Goal: Task Accomplishment & Management: Manage account settings

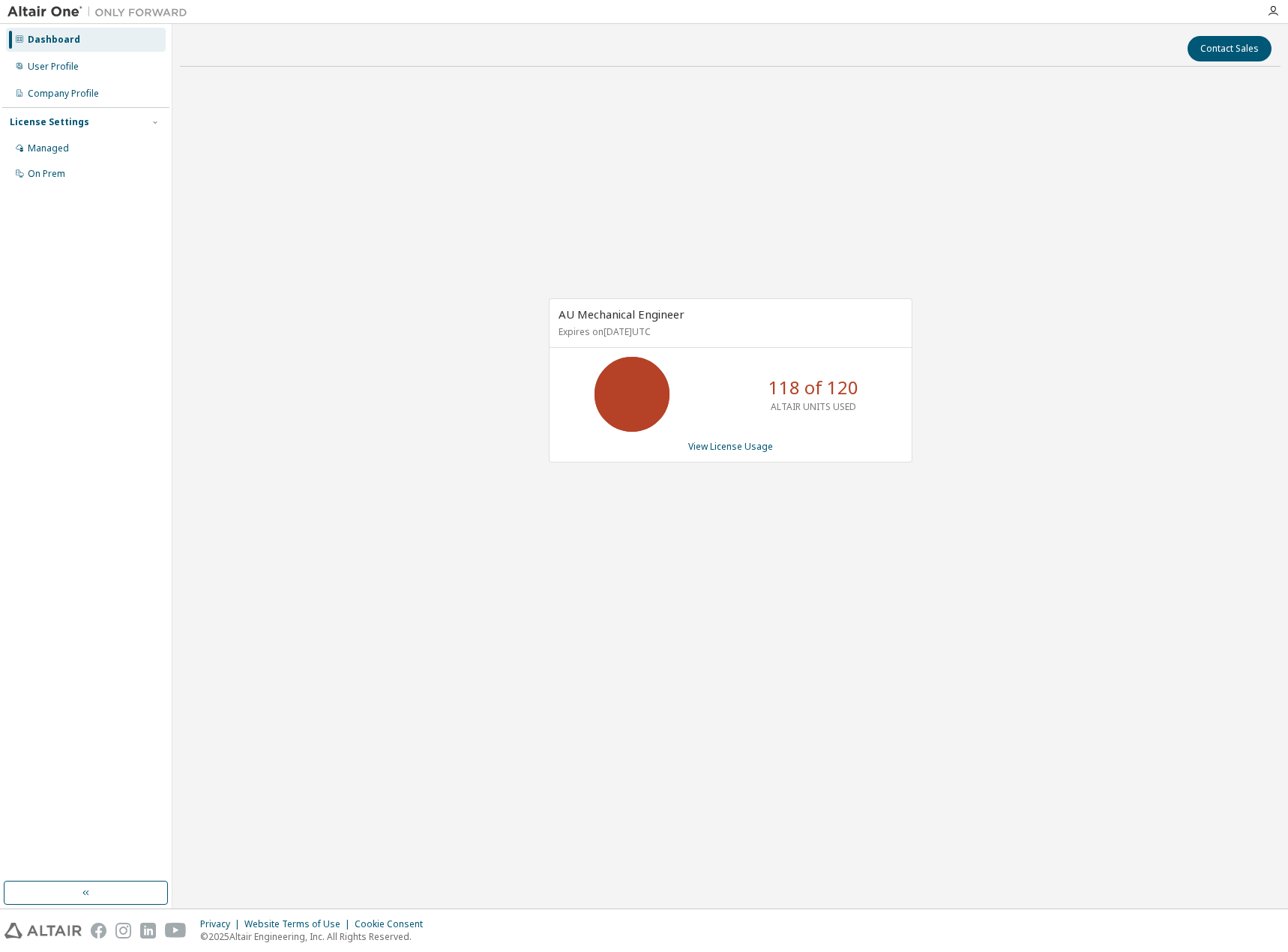
click at [748, 444] on link "View License Usage" at bounding box center [730, 446] width 85 height 13
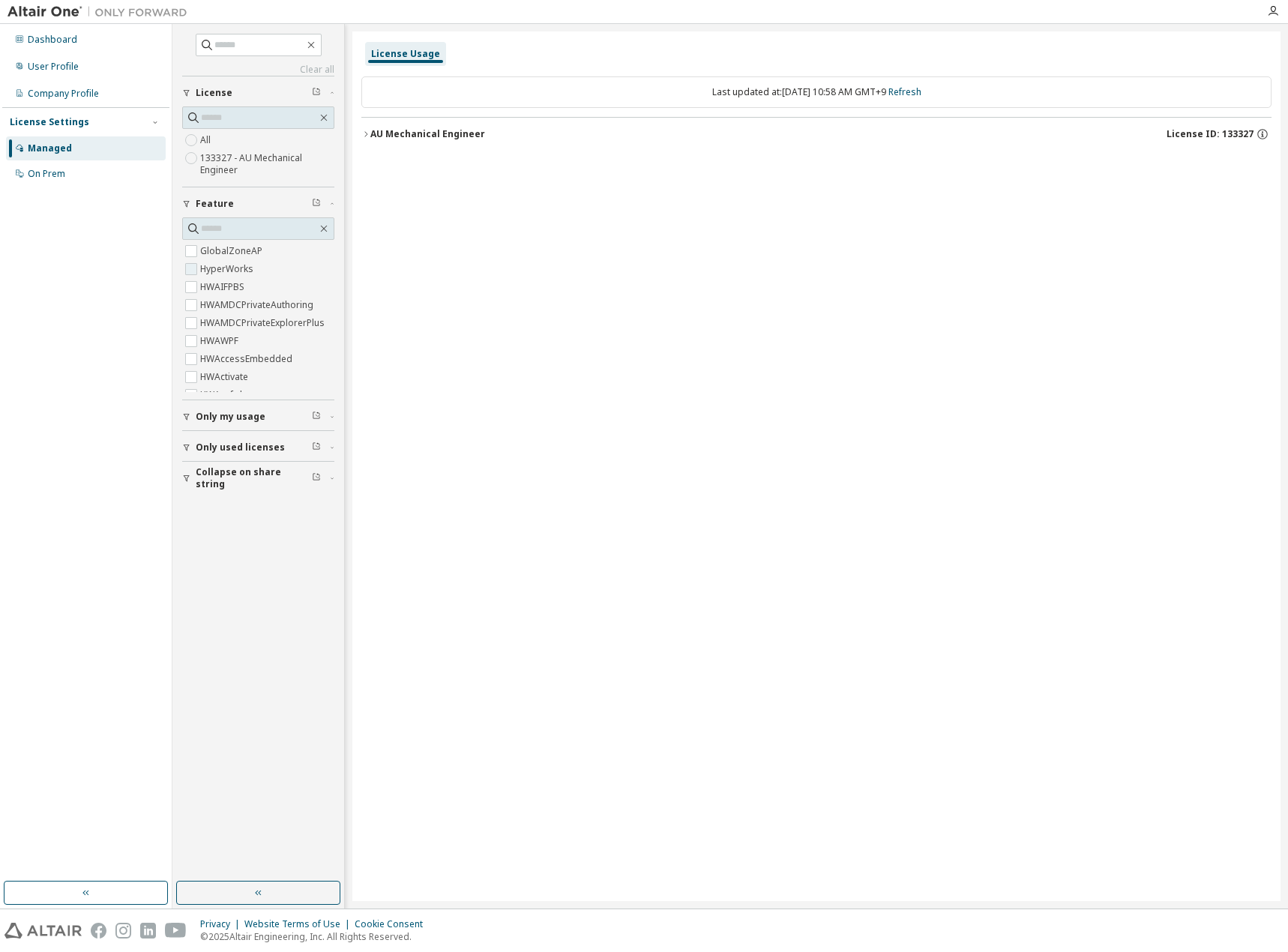
click at [233, 273] on label "HyperWorks" at bounding box center [228, 269] width 56 height 18
click at [211, 291] on button "Only my usage" at bounding box center [258, 284] width 152 height 33
click at [211, 354] on span "Only used licenses" at bounding box center [241, 359] width 89 height 12
click at [213, 375] on label "Yes" at bounding box center [209, 381] width 18 height 18
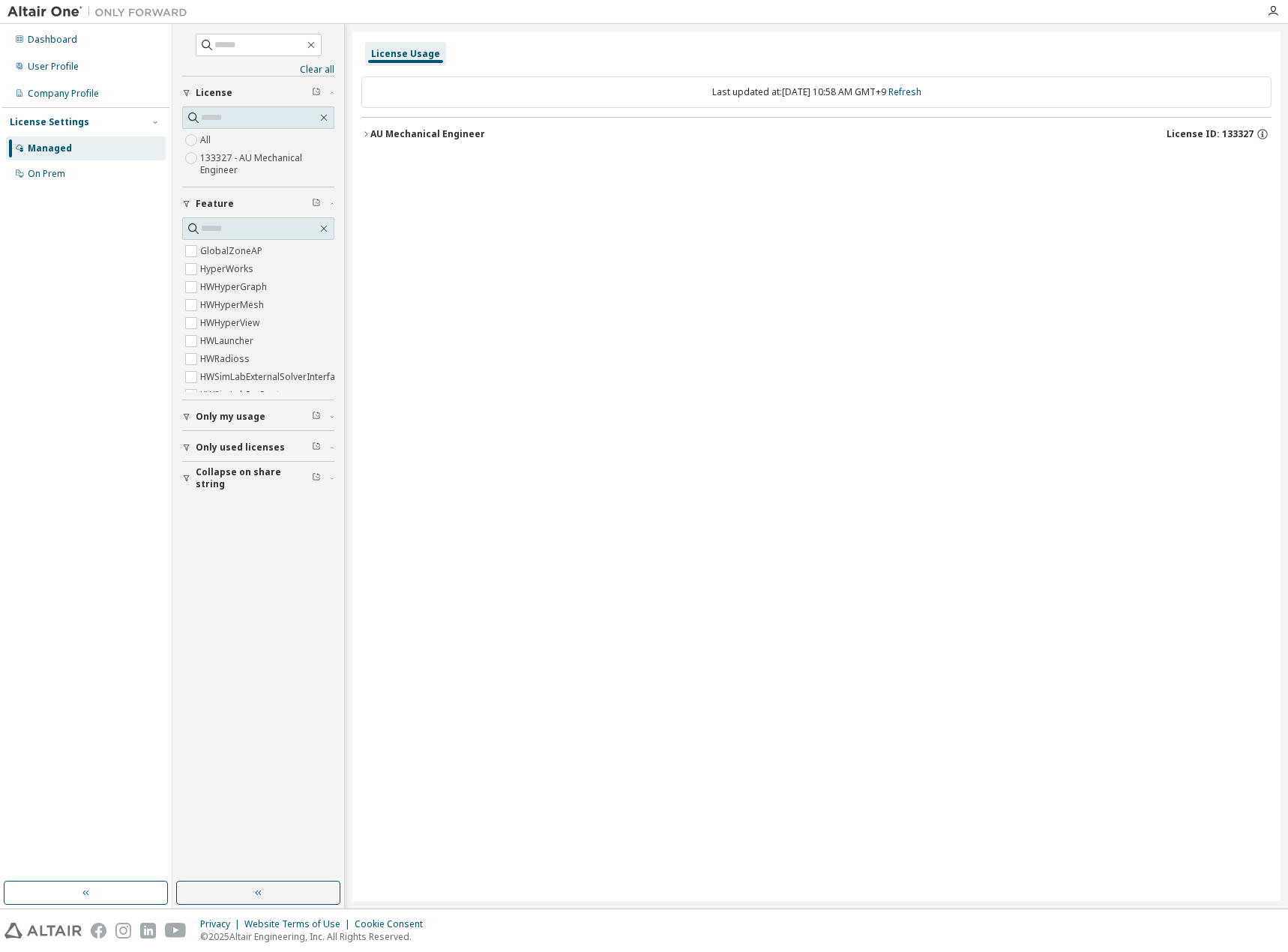
click at [363, 140] on button "AU Mechanical Engineer License ID: 133327" at bounding box center [815, 134] width 910 height 33
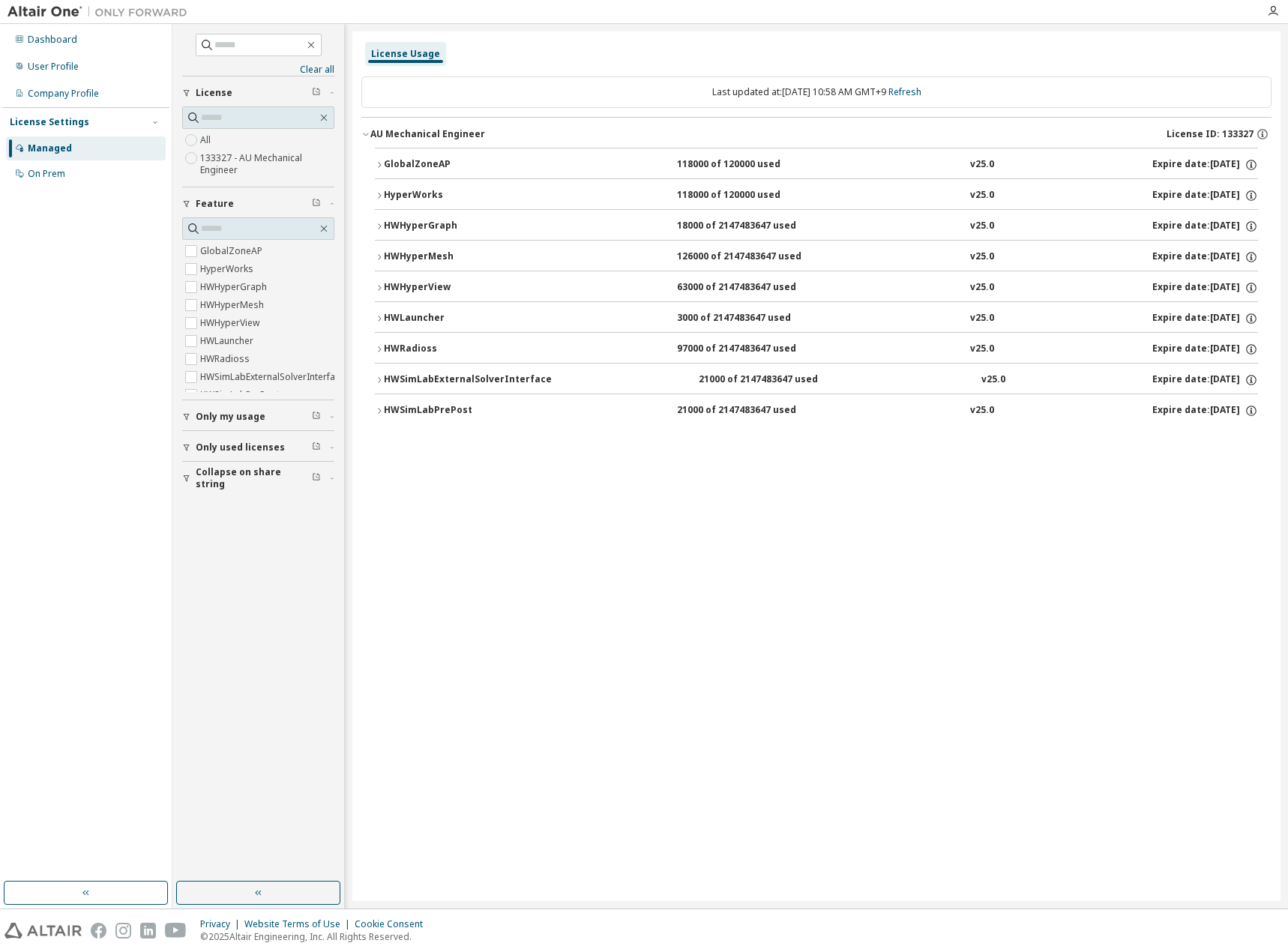
click at [379, 352] on icon "button" at bounding box center [379, 349] width 9 height 9
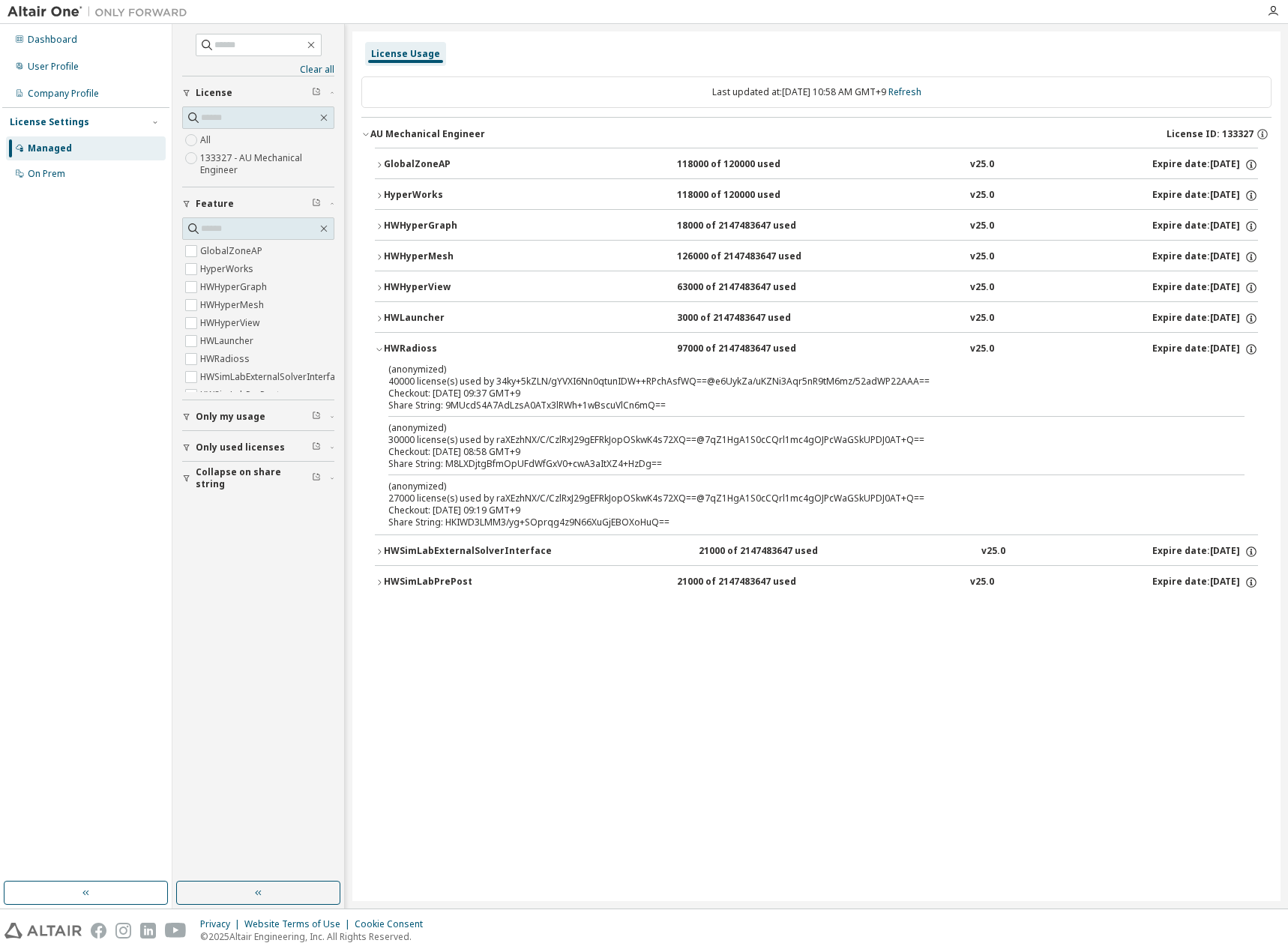
click at [206, 139] on label "All" at bounding box center [207, 140] width 14 height 18
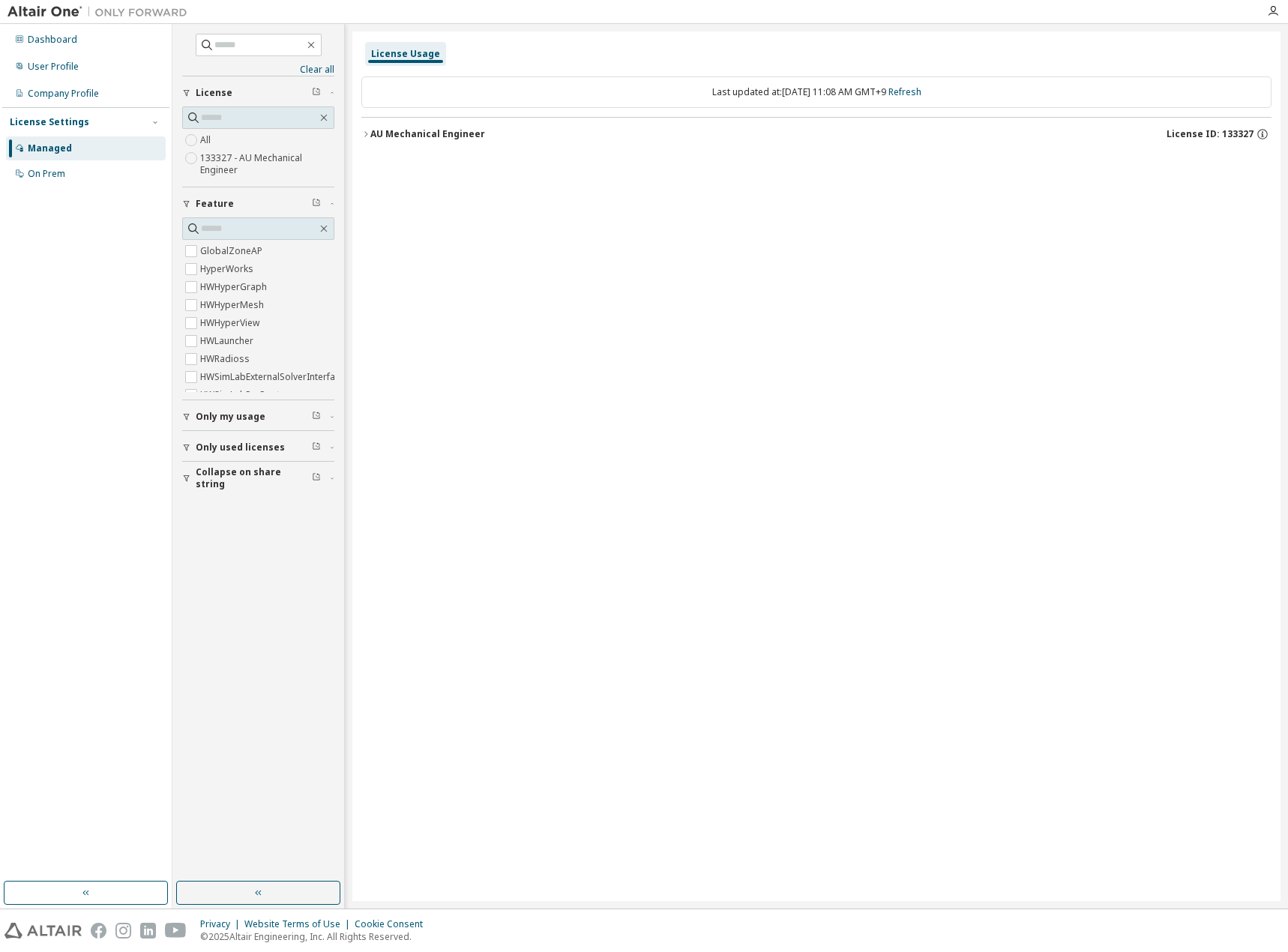
click at [627, 766] on div "License Usage Last updated at: [DATE] 11:08 AM GMT+9 Refresh AU Mechanical Engi…" at bounding box center [816, 467] width 928 height 870
click at [53, 43] on div "Dashboard" at bounding box center [52, 40] width 50 height 12
